Goal: Information Seeking & Learning: Understand process/instructions

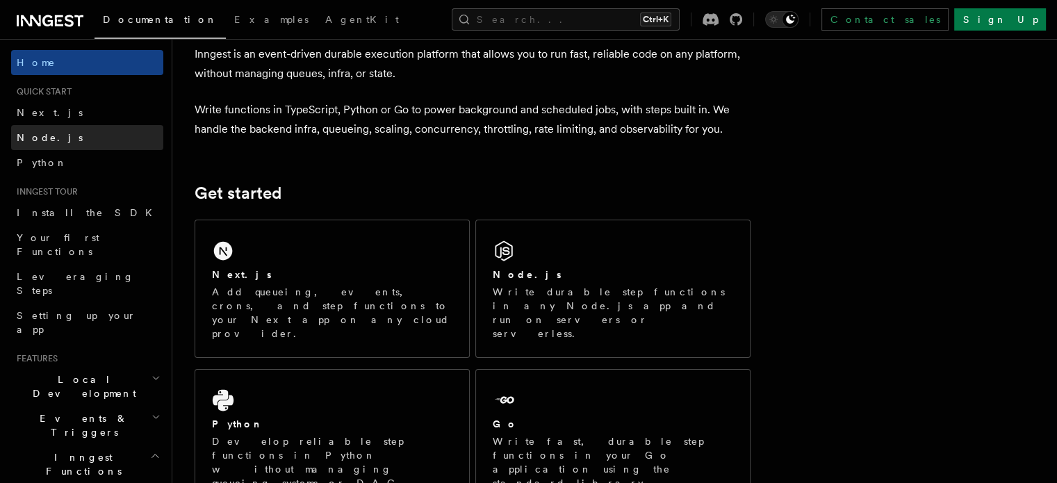
click at [90, 130] on link "Node.js" at bounding box center [87, 137] width 152 height 25
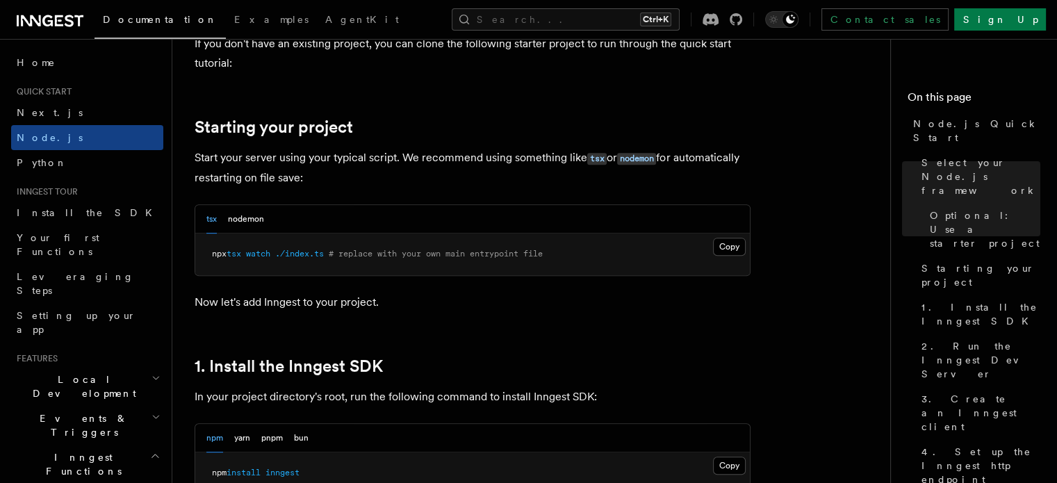
scroll to position [904, 0]
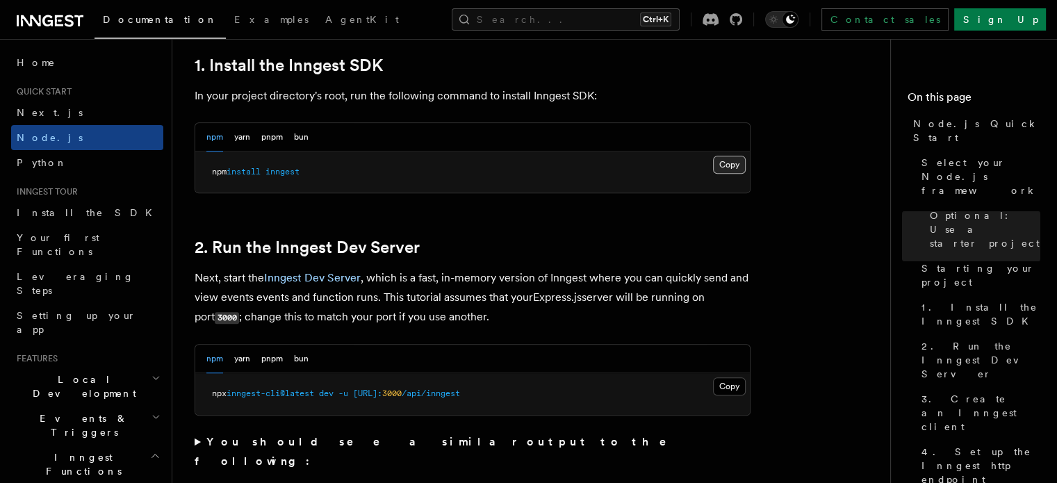
click at [727, 164] on button "Copy Copied" at bounding box center [729, 165] width 33 height 18
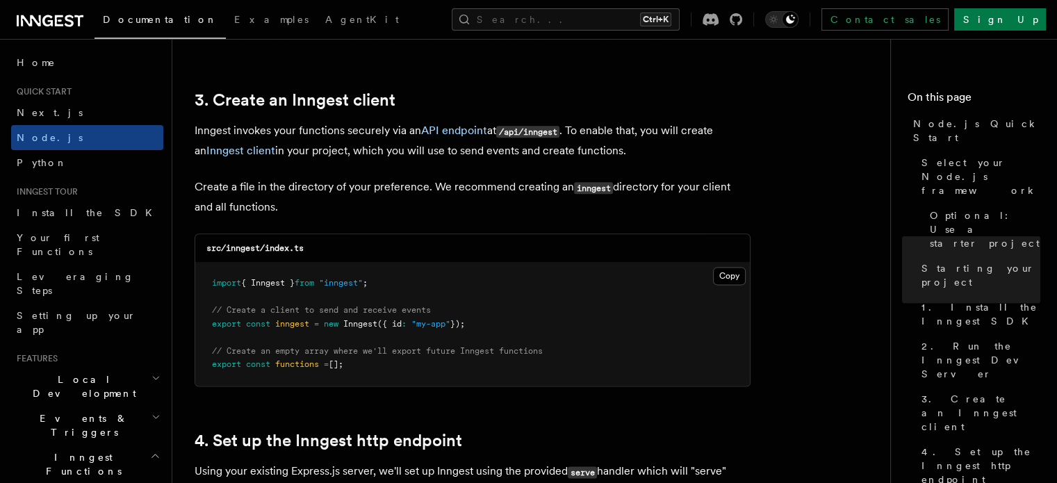
scroll to position [1738, 0]
drag, startPoint x: 211, startPoint y: 281, endPoint x: 389, endPoint y: 283, distance: 177.9
click at [389, 283] on pre "import { Inngest } from "inngest" ; // Create a client to send and receive even…" at bounding box center [472, 323] width 555 height 123
copy span "import { Inngest } from "inngest" ;"
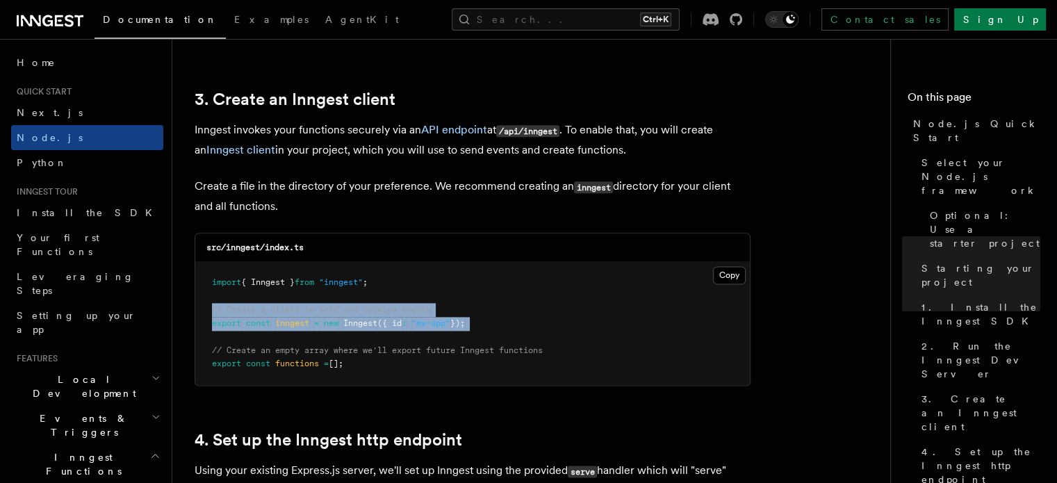
drag, startPoint x: 211, startPoint y: 305, endPoint x: 587, endPoint y: 338, distance: 378.2
click at [587, 338] on pre "import { Inngest } from "inngest" ; // Create a client to send and receive even…" at bounding box center [472, 323] width 555 height 123
copy code "// Create a client to send and receive events export const inngest = new Innges…"
drag, startPoint x: 209, startPoint y: 349, endPoint x: 366, endPoint y: 375, distance: 160.0
click at [366, 375] on pre "import { Inngest } from "inngest" ; // Create a client to send and receive even…" at bounding box center [472, 323] width 555 height 123
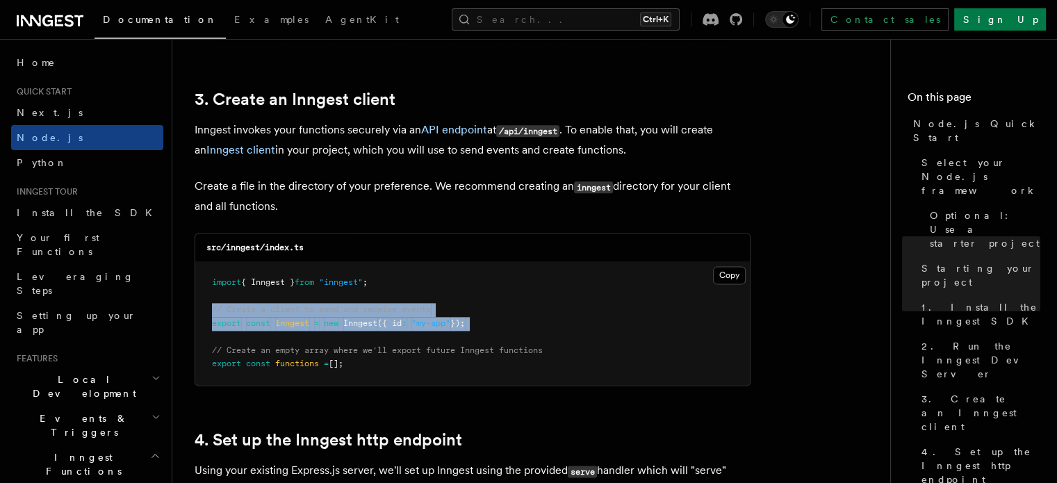
copy code "// Create an empty array where we'll export future Inngest functions export con…"
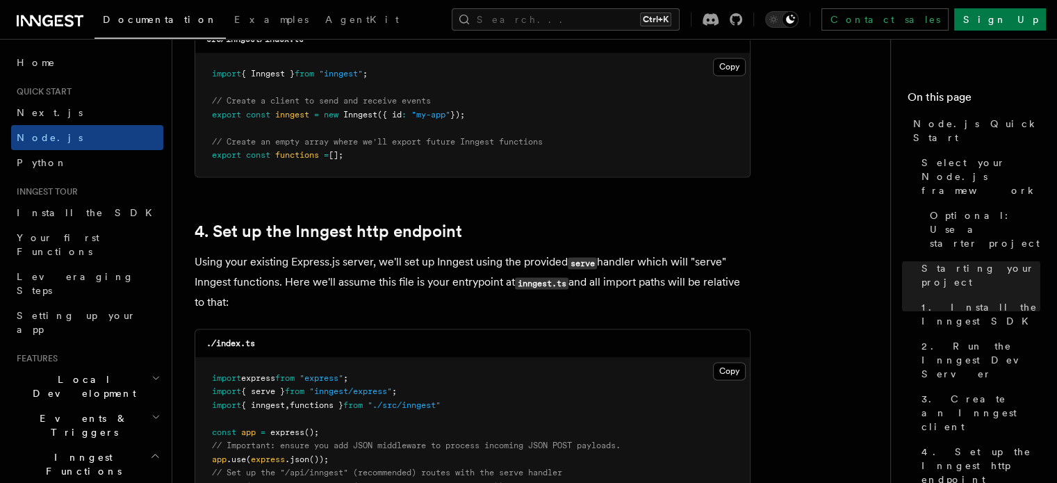
click at [548, 266] on p "Using your existing Express.js server, we'll set up Inngest using the provided …" at bounding box center [473, 282] width 556 height 60
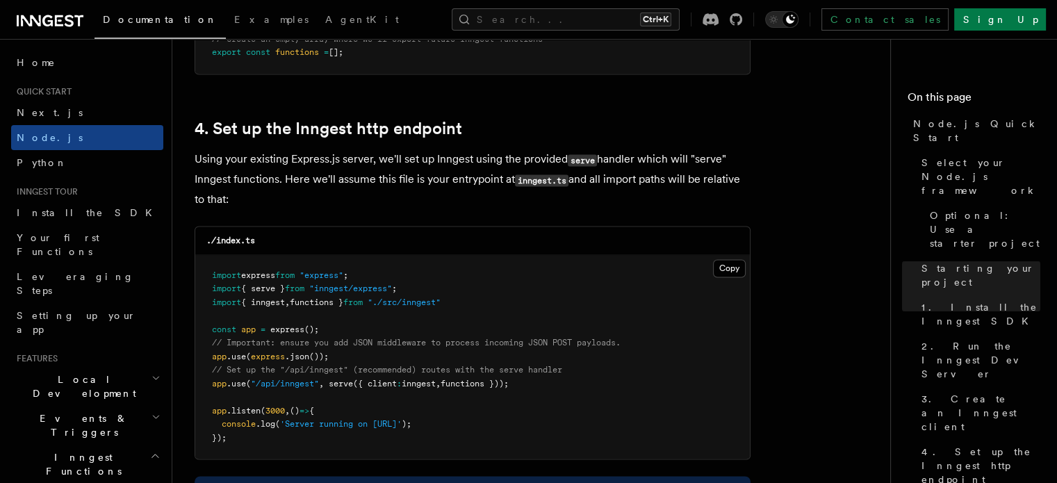
scroll to position [2085, 0]
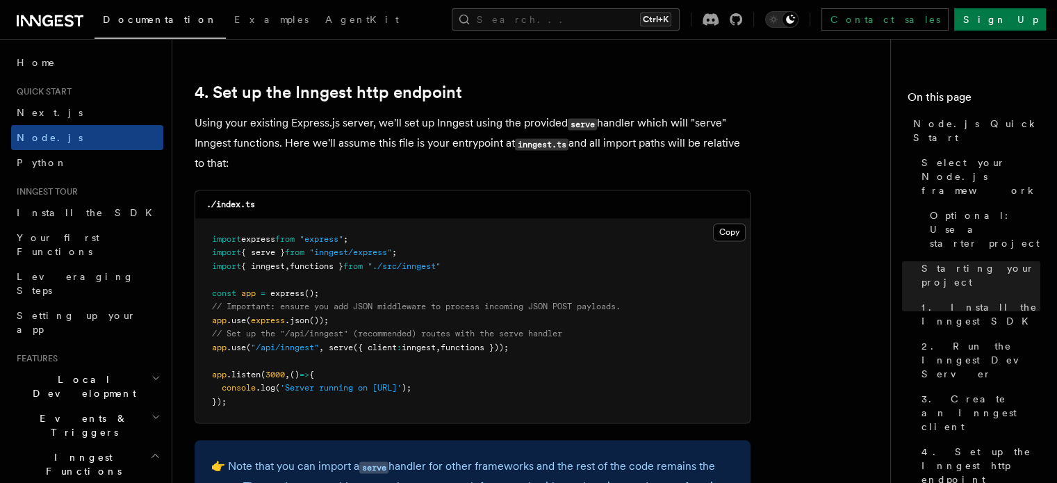
drag, startPoint x: 205, startPoint y: 350, endPoint x: 546, endPoint y: 356, distance: 340.6
click at [546, 356] on pre "import express from "express" ; import { serve } from "inngest/express" ; impor…" at bounding box center [472, 321] width 555 height 204
drag, startPoint x: 578, startPoint y: 352, endPoint x: 235, endPoint y: 343, distance: 343.5
click at [578, 352] on pre "import express from "express" ; import { serve } from "inngest/express" ; impor…" at bounding box center [472, 321] width 555 height 204
click at [548, 330] on pre "import express from "express" ; import { serve } from "inngest/express" ; impor…" at bounding box center [472, 321] width 555 height 204
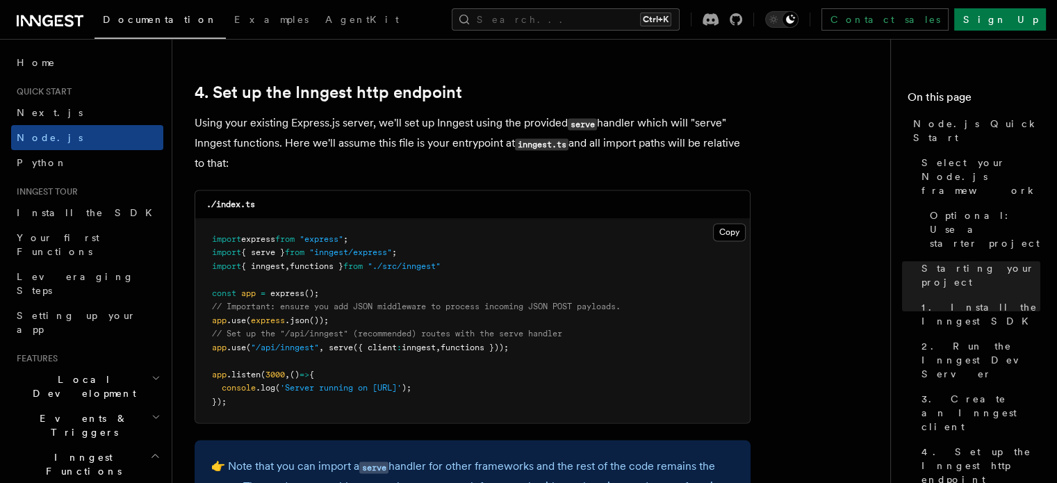
drag, startPoint x: 211, startPoint y: 331, endPoint x: 579, endPoint y: 352, distance: 369.0
click at [579, 352] on pre "import express from "express" ; import { serve } from "inngest/express" ; impor…" at bounding box center [472, 321] width 555 height 204
copy code "// Set up the "/api/inngest" (recommended) routes with the serve handler app .u…"
click at [559, 295] on pre "import express from "express" ; import { serve } from "inngest/express" ; impor…" at bounding box center [472, 321] width 555 height 204
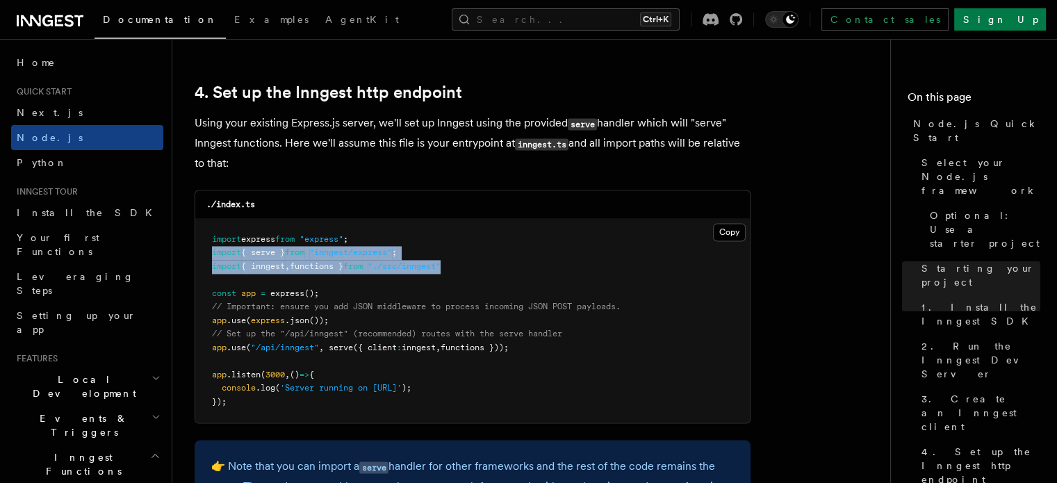
drag, startPoint x: 204, startPoint y: 252, endPoint x: 485, endPoint y: 268, distance: 281.2
click at [485, 268] on pre "import express from "express" ; import { serve } from "inngest/express" ; impor…" at bounding box center [472, 321] width 555 height 204
copy code "import { serve } from "inngest/express" ; import { inngest , functions } from "…"
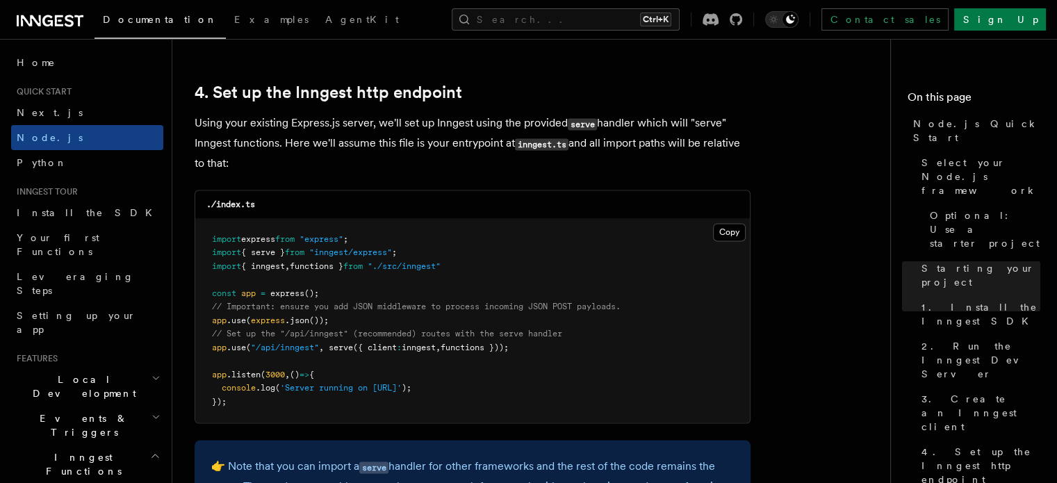
click at [678, 362] on pre "import express from "express" ; import { serve } from "inngest/express" ; impor…" at bounding box center [472, 321] width 555 height 204
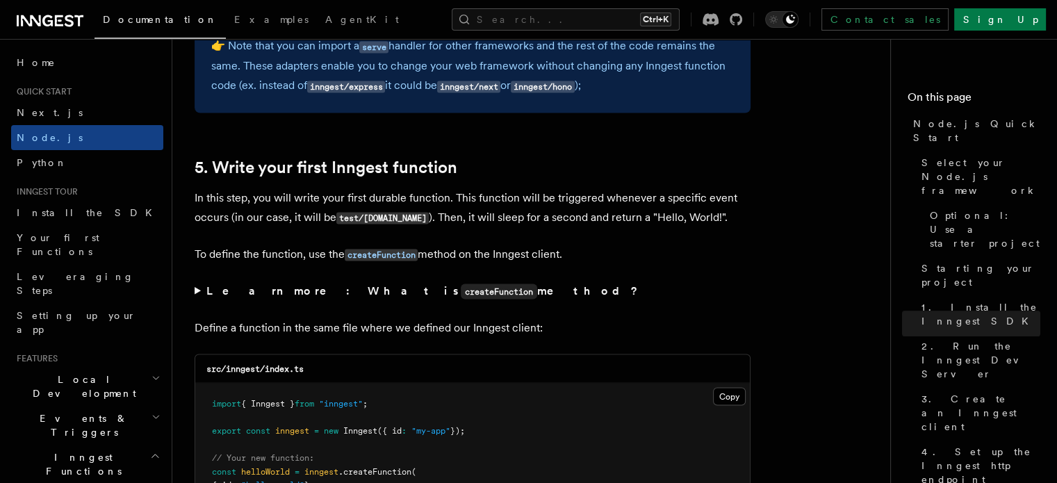
scroll to position [2502, 0]
